Goal: Task Accomplishment & Management: Manage account settings

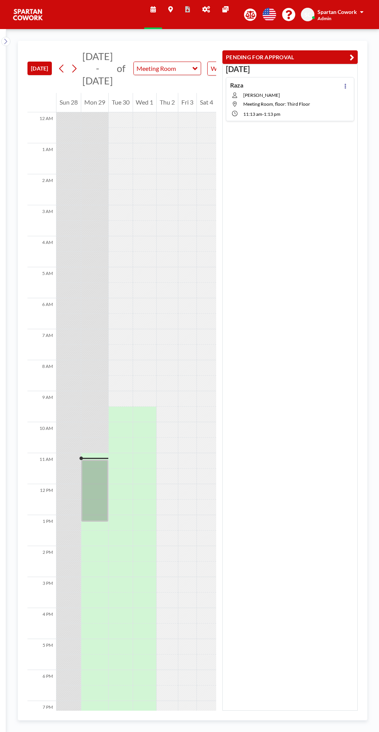
scroll to position [74, 0]
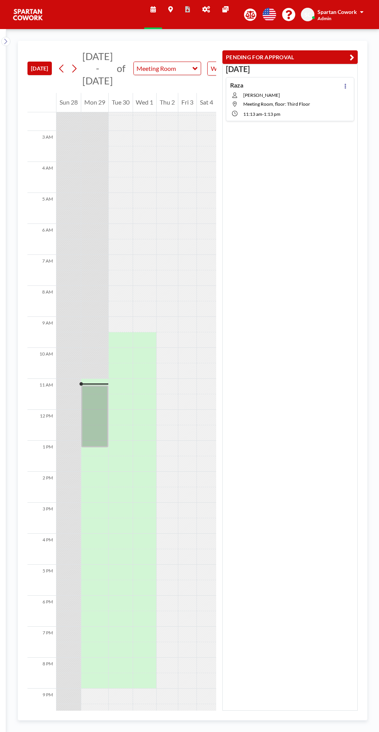
click at [342, 89] on div at bounding box center [345, 99] width 9 height 36
click at [347, 87] on icon at bounding box center [345, 86] width 3 height 5
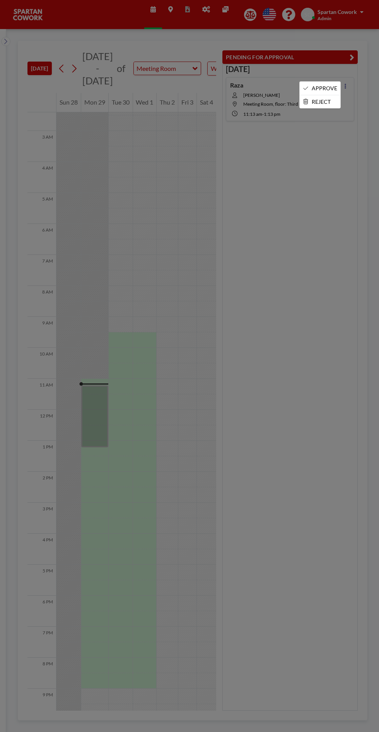
click at [326, 87] on li "APPROVE" at bounding box center [320, 88] width 41 height 13
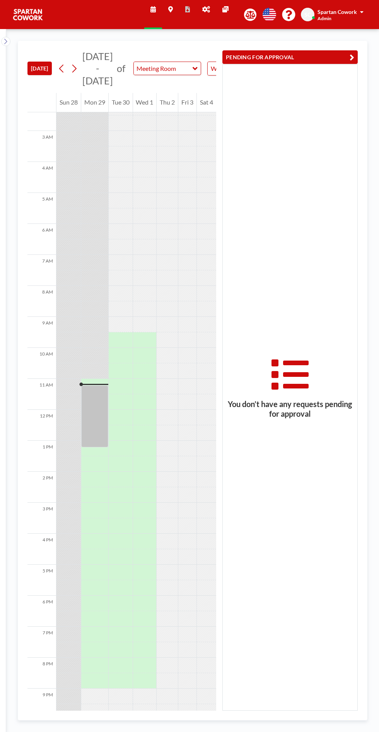
click at [100, 420] on div at bounding box center [94, 416] width 27 height 62
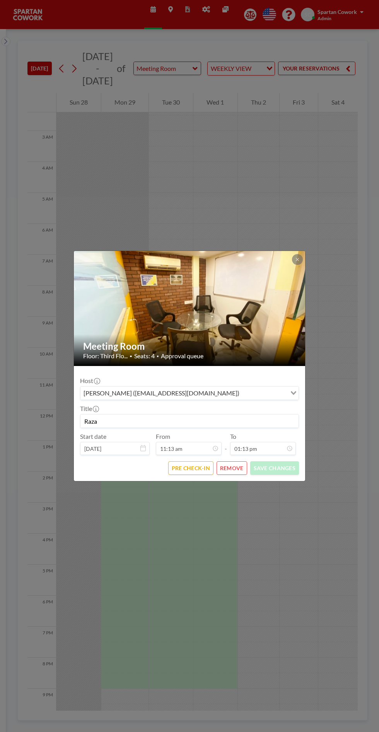
click at [297, 259] on icon at bounding box center [297, 259] width 3 height 3
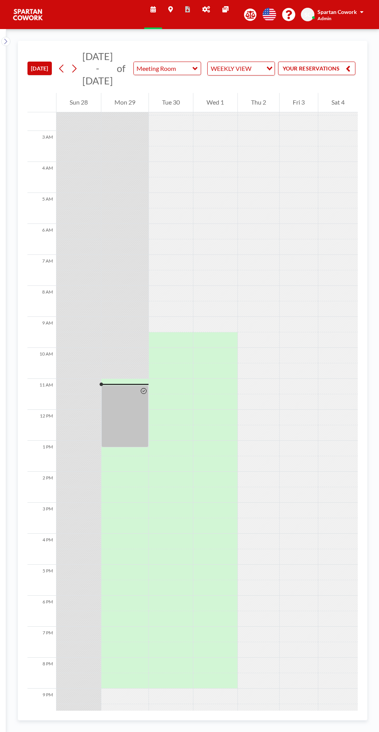
scroll to position [0, 79]
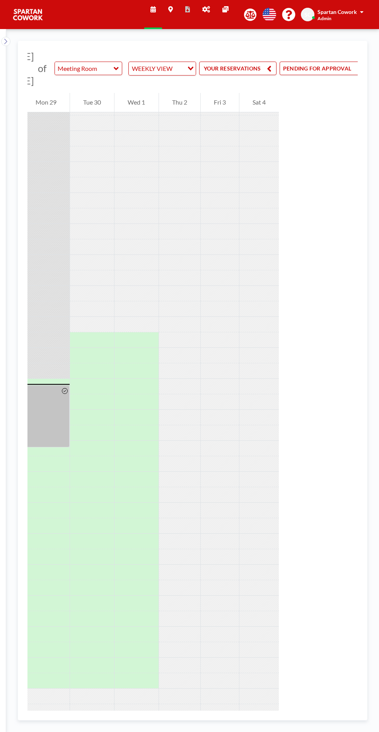
click at [336, 68] on button "PENDING FOR APPROVAL" at bounding box center [323, 69] width 86 height 14
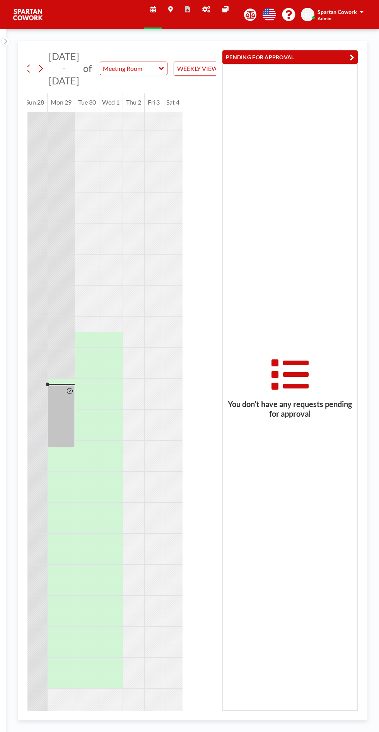
scroll to position [0, 0]
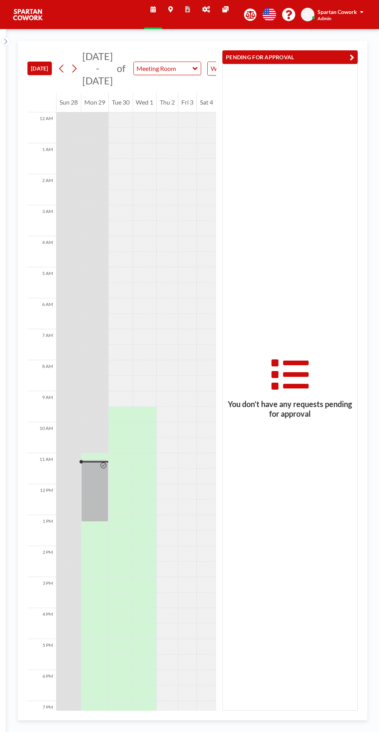
scroll to position [74, 0]
